Goal: Task Accomplishment & Management: Manage account settings

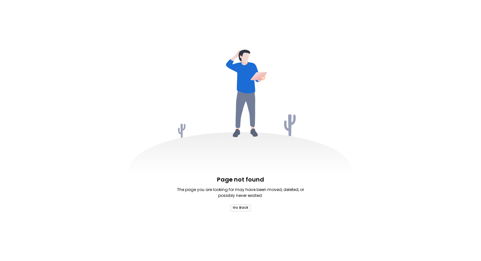
click at [236, 205] on button "Go Back" at bounding box center [241, 208] width 20 height 7
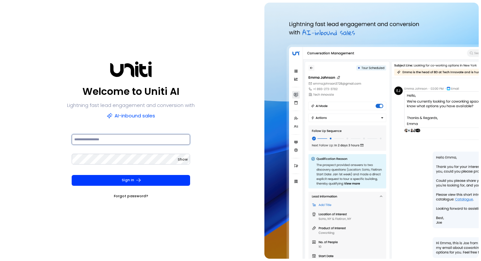
click at [112, 140] on input at bounding box center [131, 139] width 119 height 11
type input "**********"
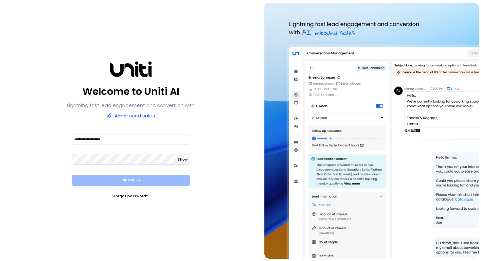
click at [115, 180] on button "Sign In" at bounding box center [131, 180] width 119 height 11
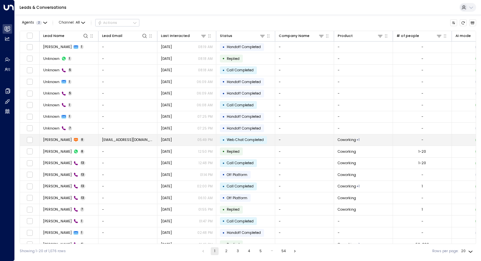
click at [172, 141] on span "[DATE]" at bounding box center [166, 140] width 11 height 5
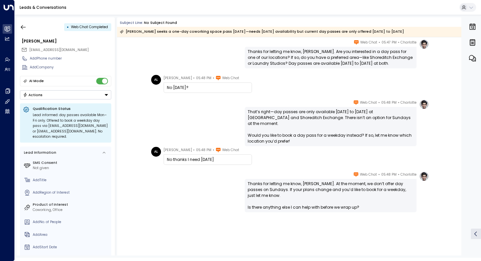
scroll to position [112, 0]
click at [20, 27] on icon "button" at bounding box center [23, 27] width 7 height 7
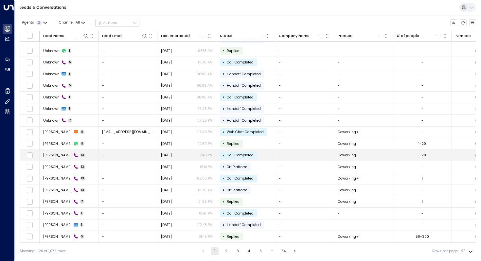
scroll to position [9, 0]
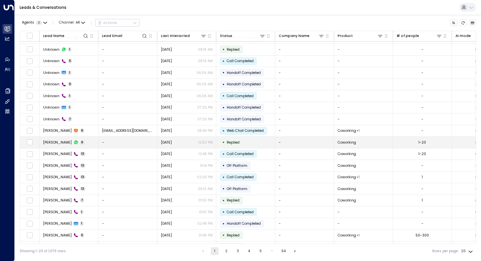
click at [53, 142] on span "[PERSON_NAME]" at bounding box center [57, 142] width 28 height 5
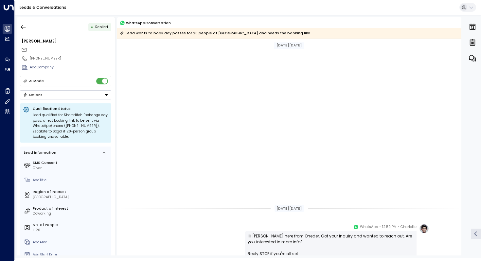
scroll to position [328, 0]
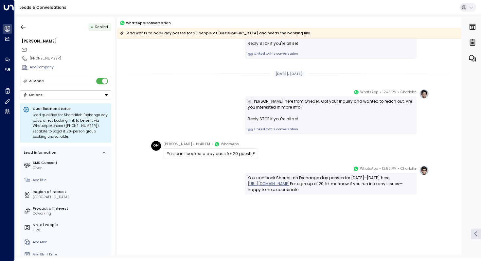
click at [179, 144] on span "[PERSON_NAME]" at bounding box center [178, 144] width 28 height 7
click at [221, 143] on span "WhatsApp" at bounding box center [230, 144] width 18 height 7
click at [290, 187] on link "[URL][DOMAIN_NAME]" at bounding box center [269, 184] width 42 height 6
